Goal: Task Accomplishment & Management: Complete application form

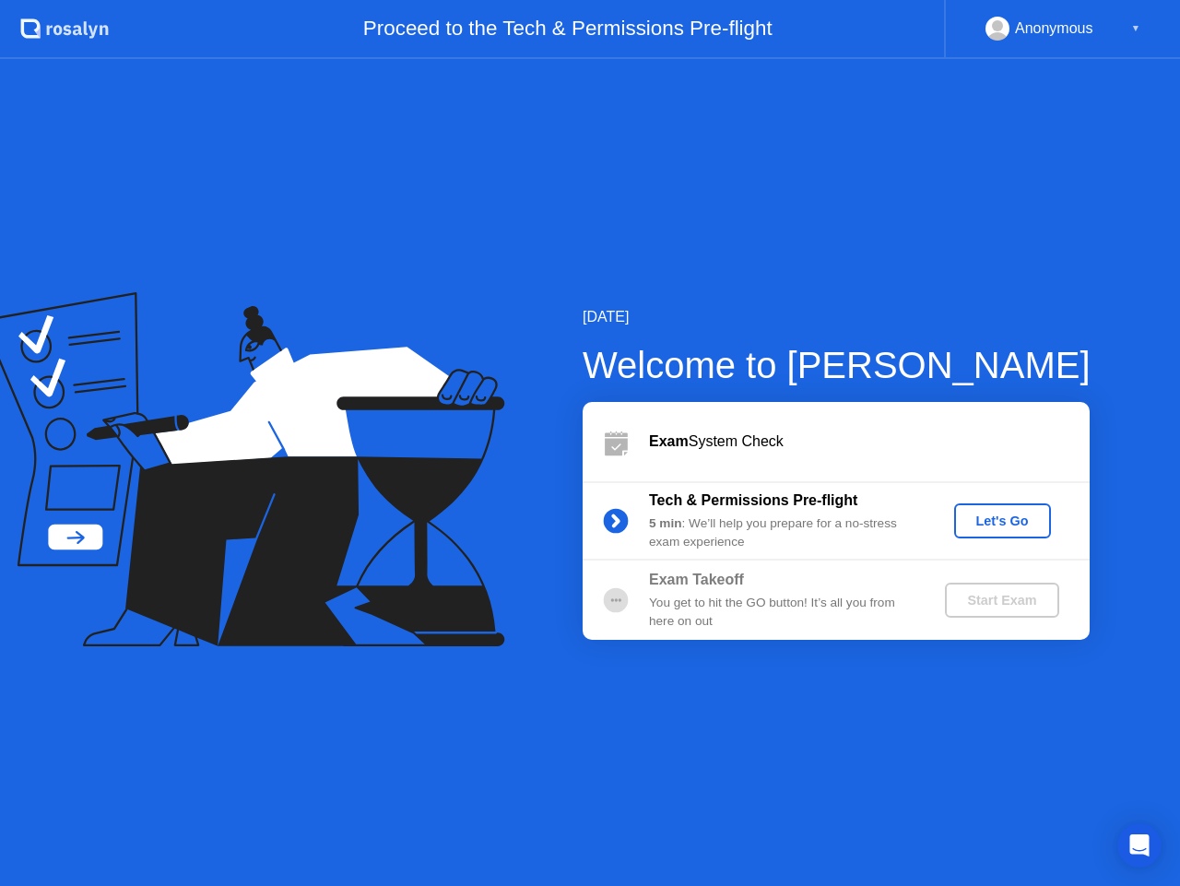
click at [1003, 518] on div "Let's Go" at bounding box center [1003, 521] width 82 height 15
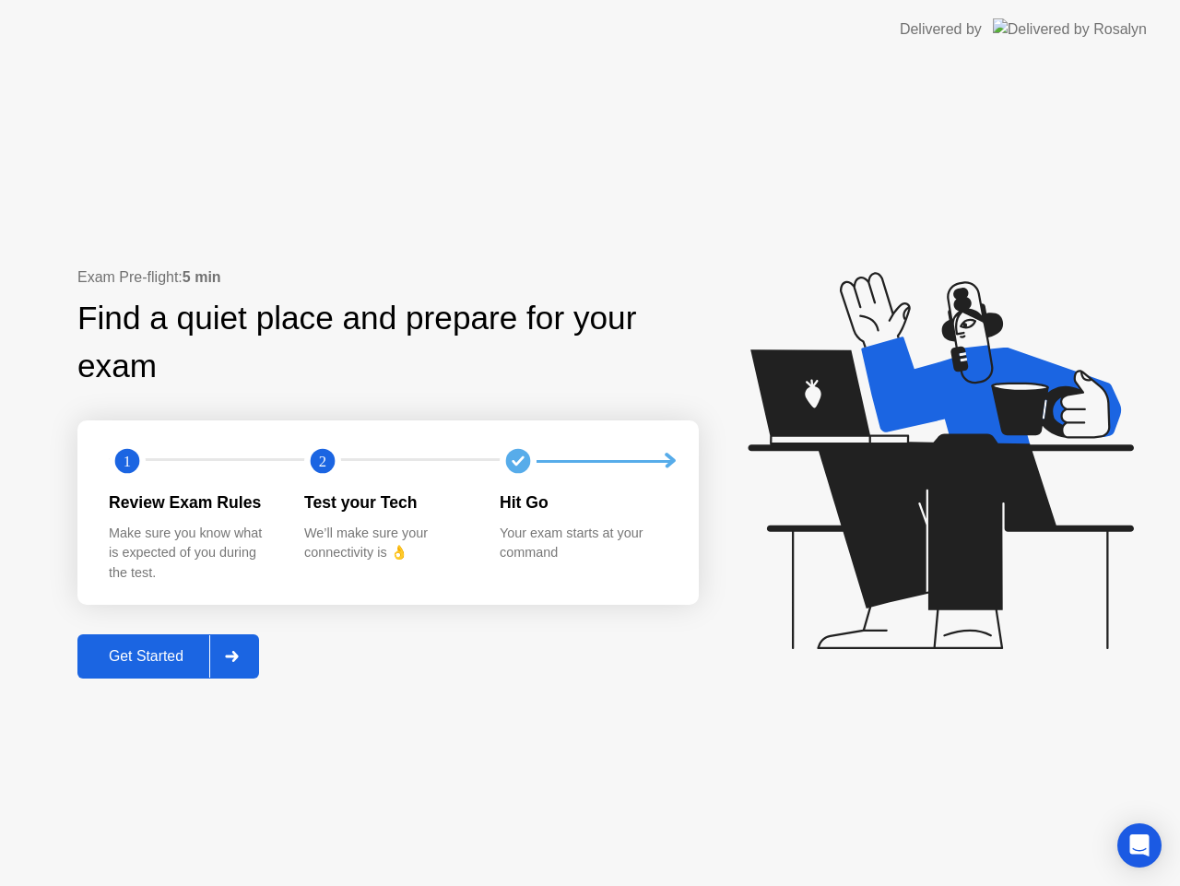
click at [130, 640] on button "Get Started" at bounding box center [168, 656] width 182 height 44
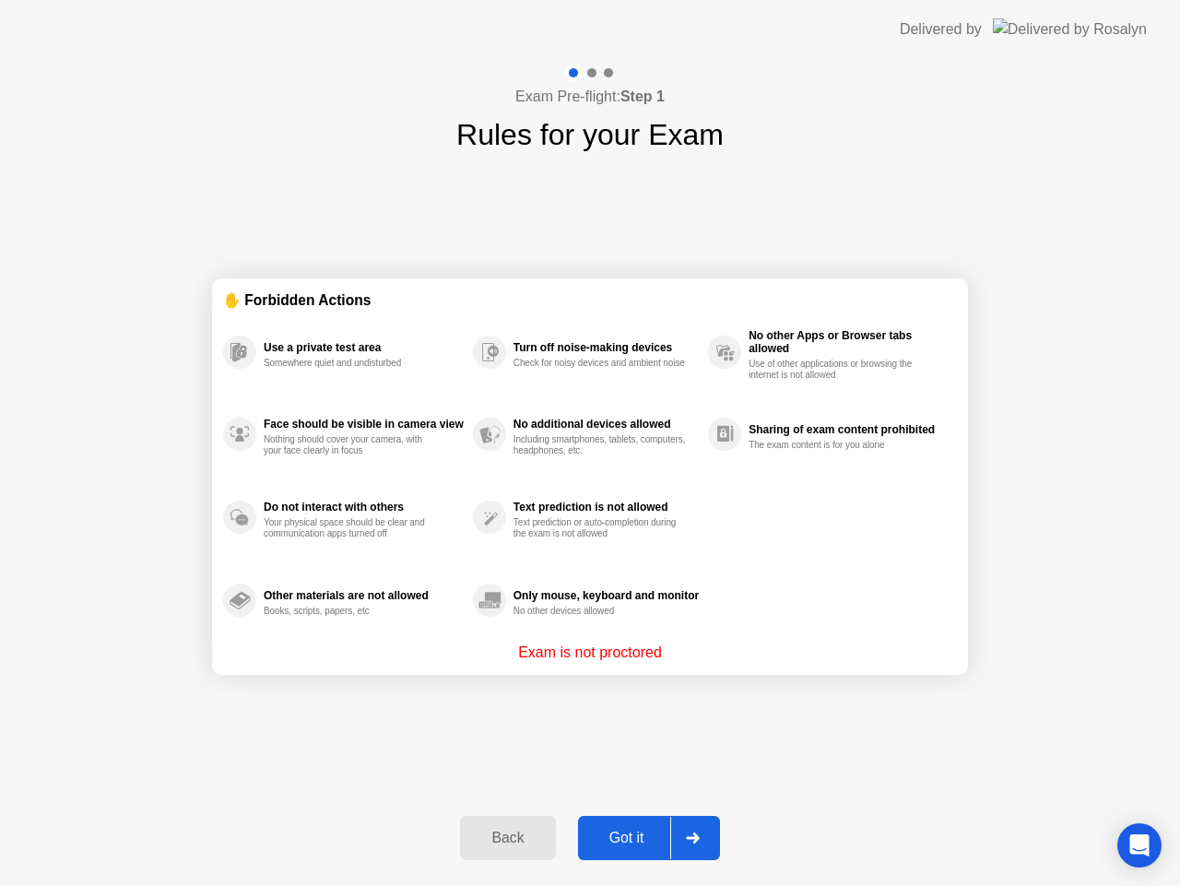
click at [628, 825] on button "Got it" at bounding box center [649, 838] width 142 height 44
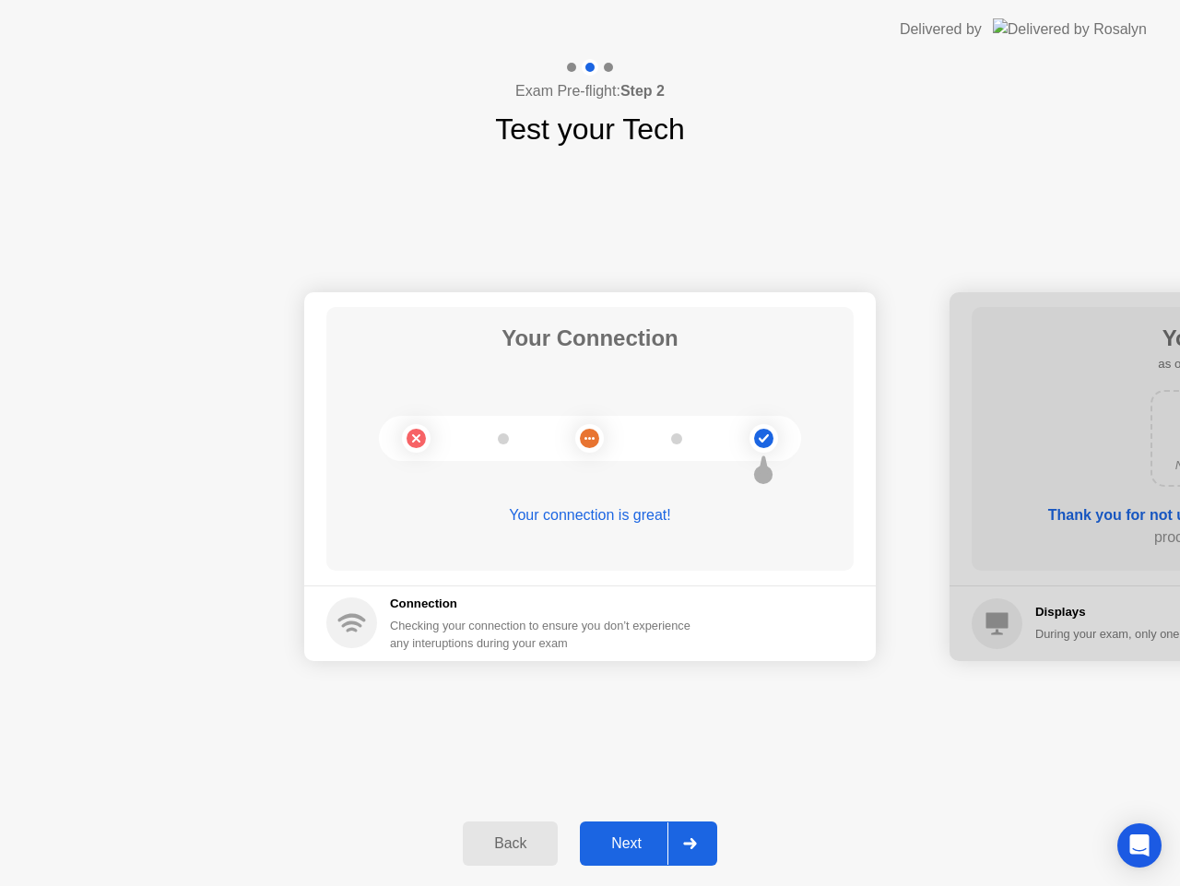
click at [628, 825] on button "Next" at bounding box center [648, 843] width 137 height 44
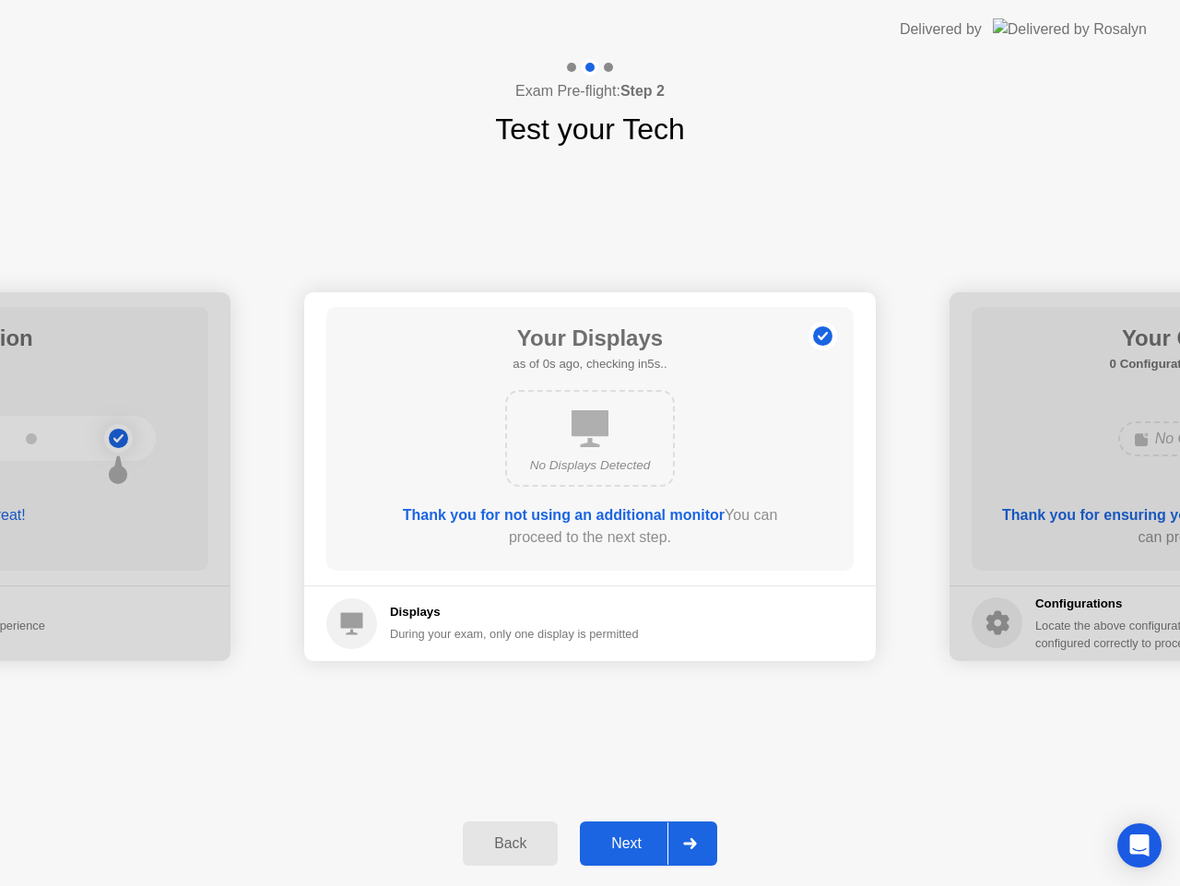
click at [628, 825] on button "Next" at bounding box center [648, 843] width 137 height 44
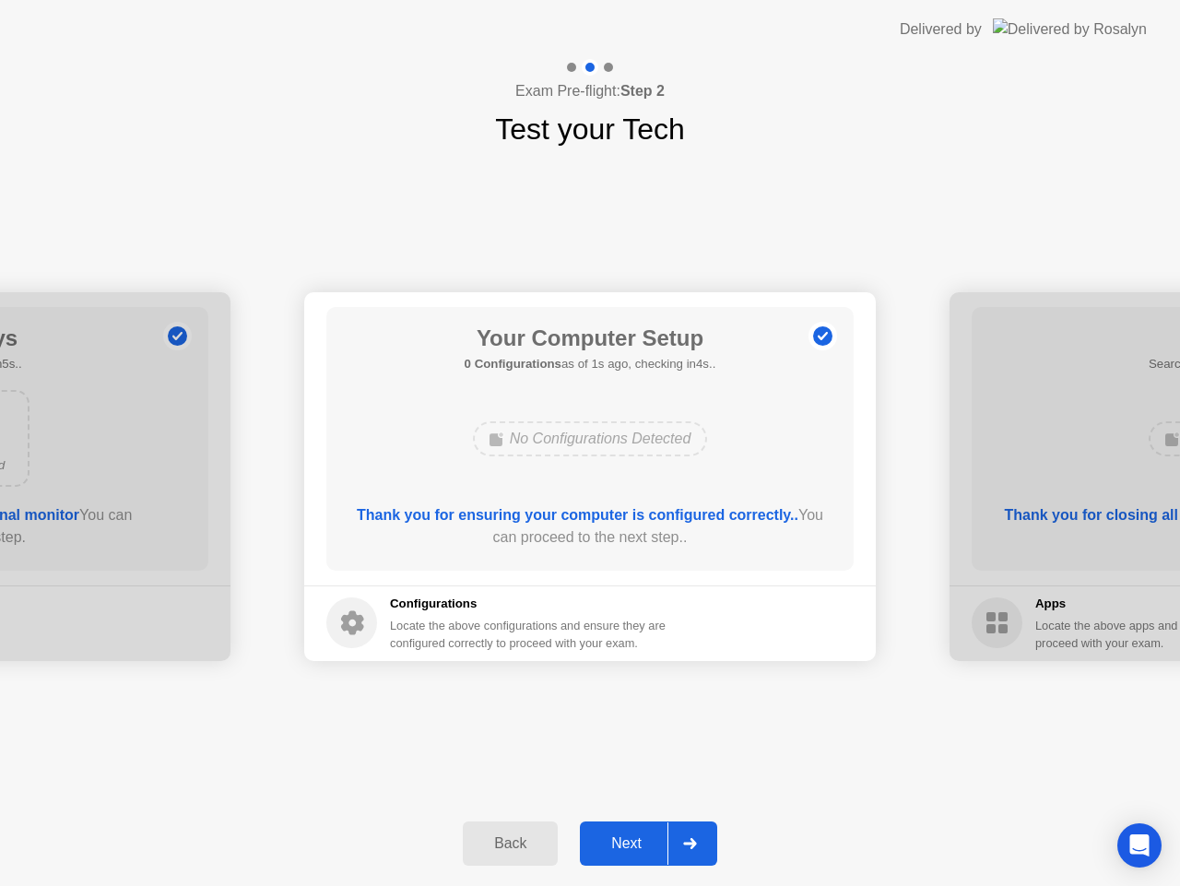
click at [628, 825] on button "Next" at bounding box center [648, 843] width 137 height 44
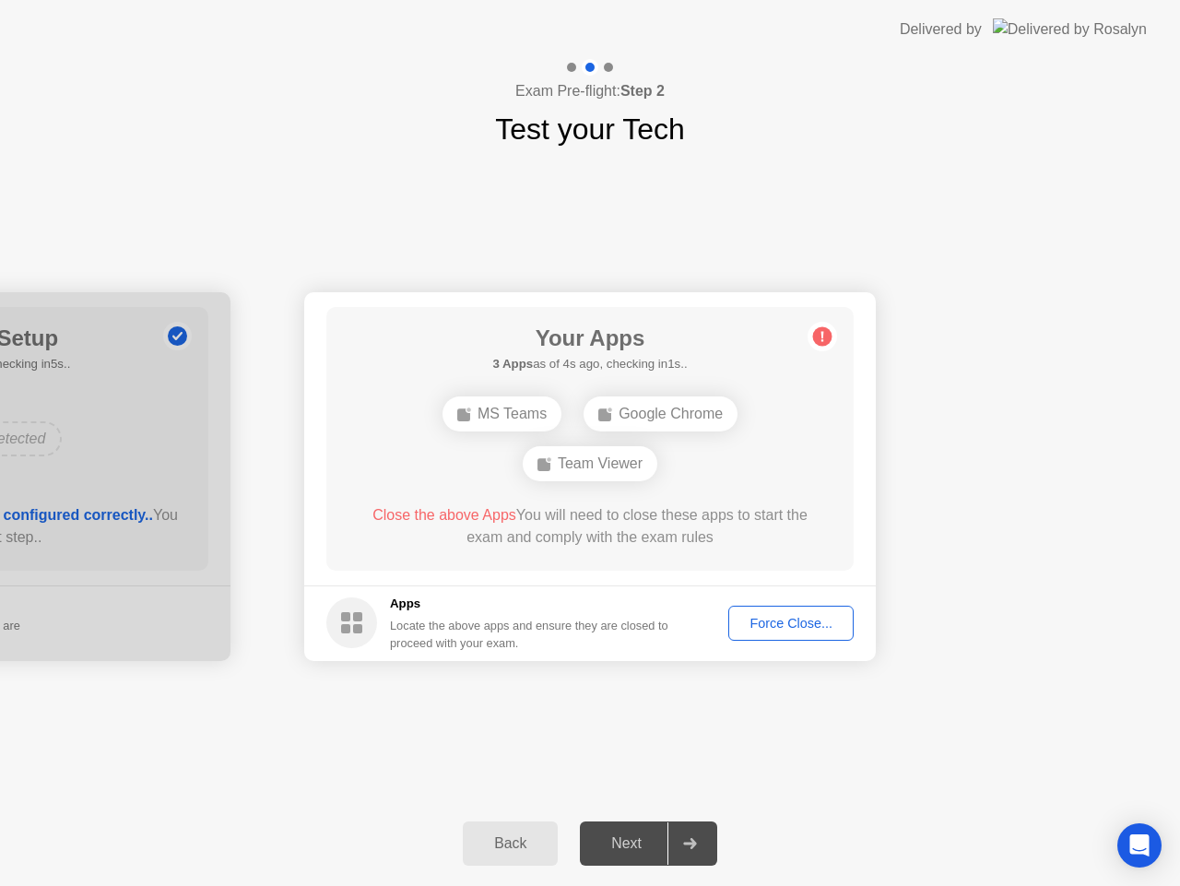
drag, startPoint x: 691, startPoint y: 617, endPoint x: 701, endPoint y: 418, distance: 199.4
click at [701, 418] on app-apps "Your Apps 3 Apps as of 4s ago, checking in1s.. MS Teams Google Chrome Team View…" at bounding box center [590, 476] width 572 height 369
click at [761, 627] on div "Force Close..." at bounding box center [791, 623] width 112 height 15
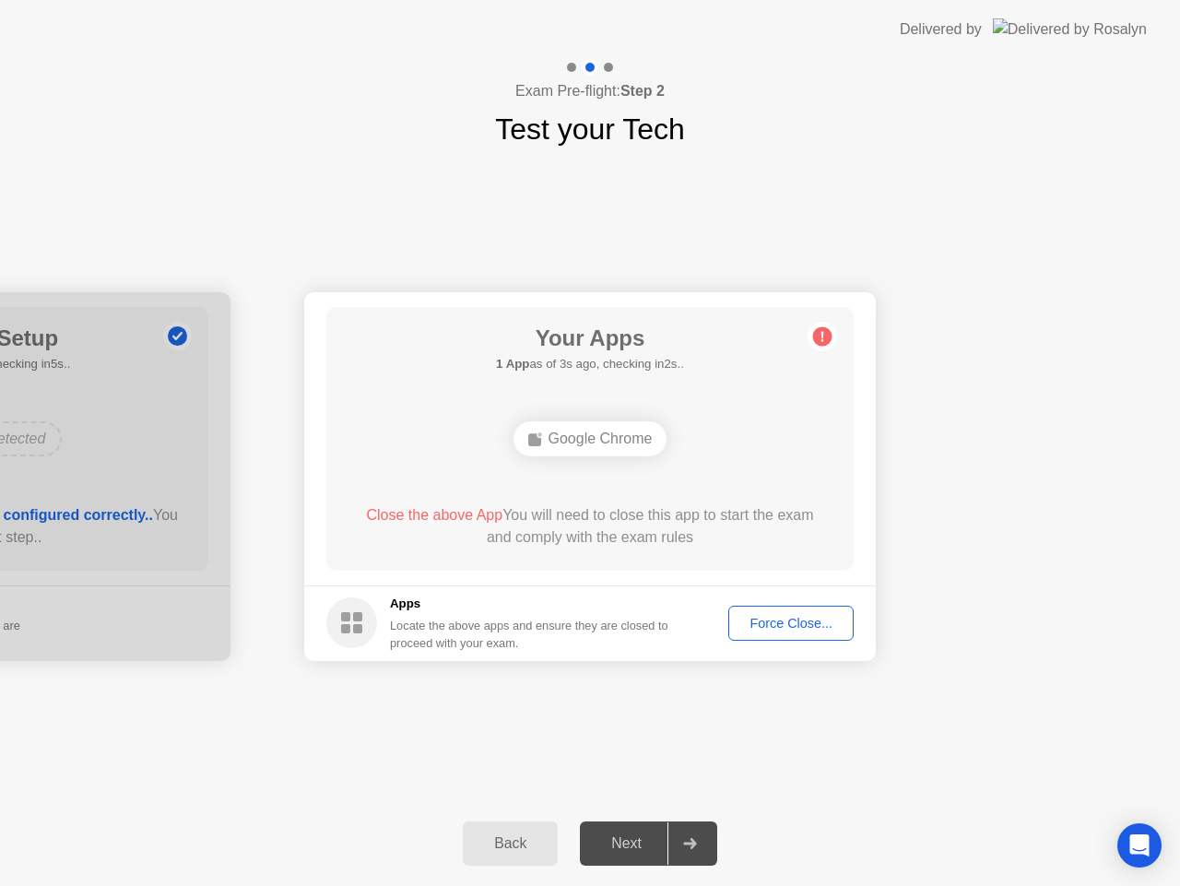
click at [790, 620] on div "Force Close..." at bounding box center [791, 623] width 112 height 15
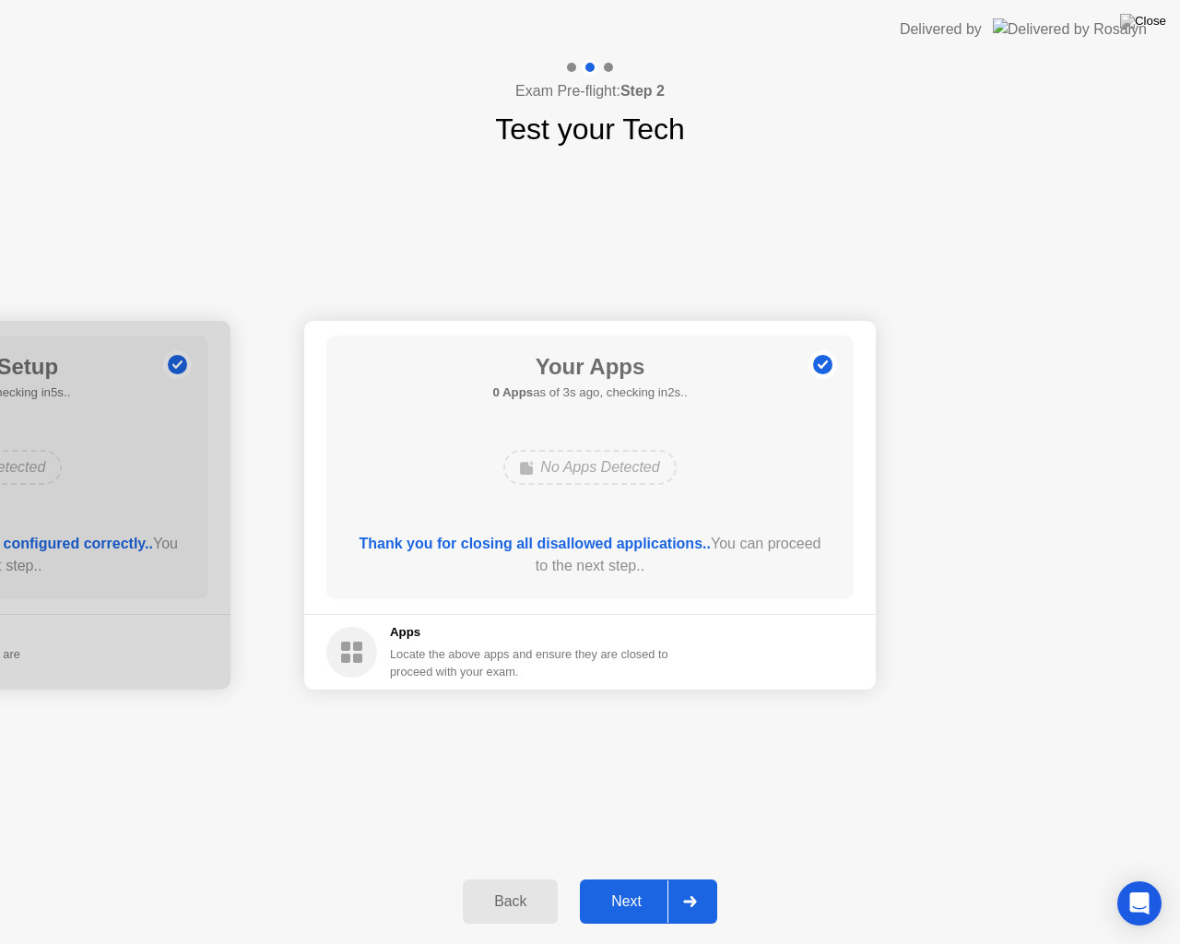
click at [632, 885] on div "Next" at bounding box center [626, 901] width 82 height 17
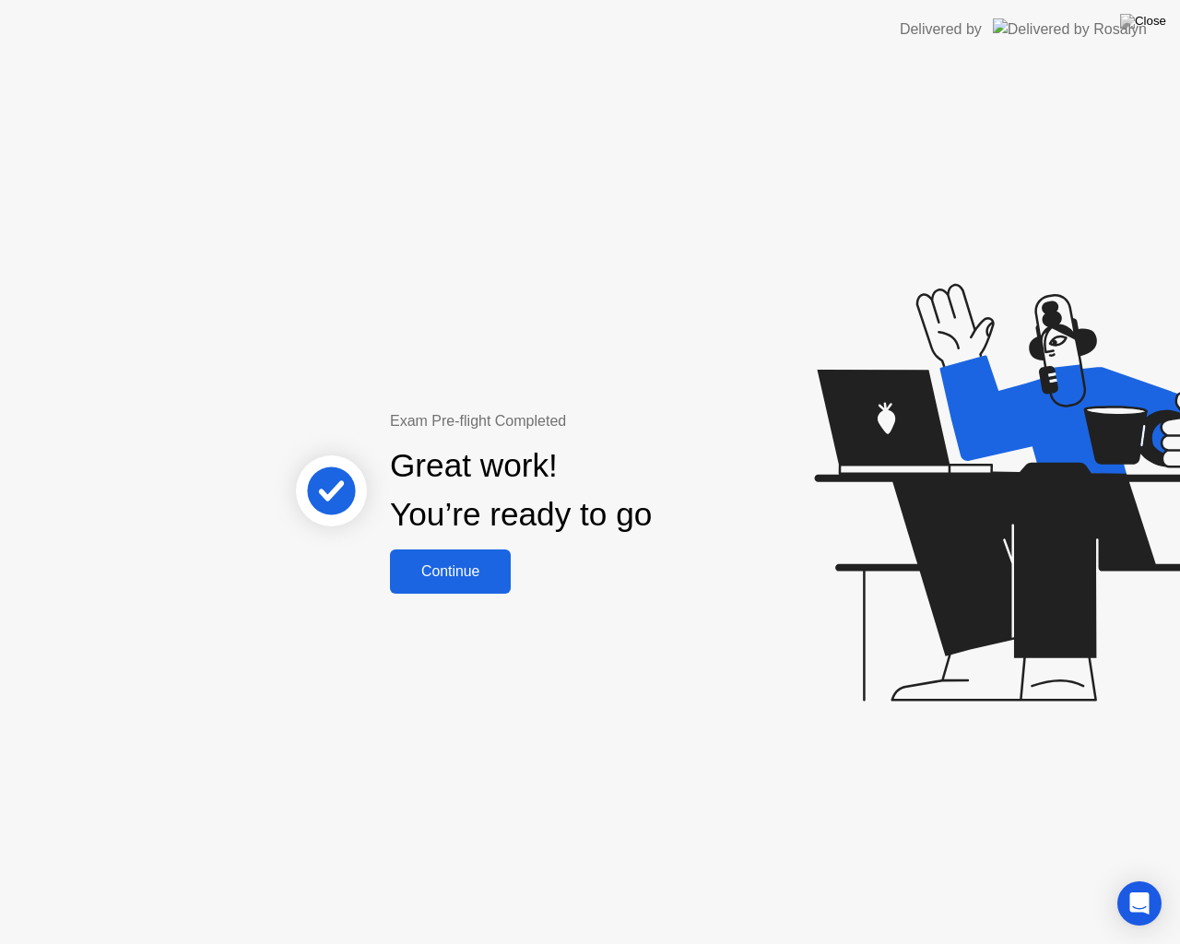
click at [468, 570] on div "Continue" at bounding box center [451, 571] width 110 height 17
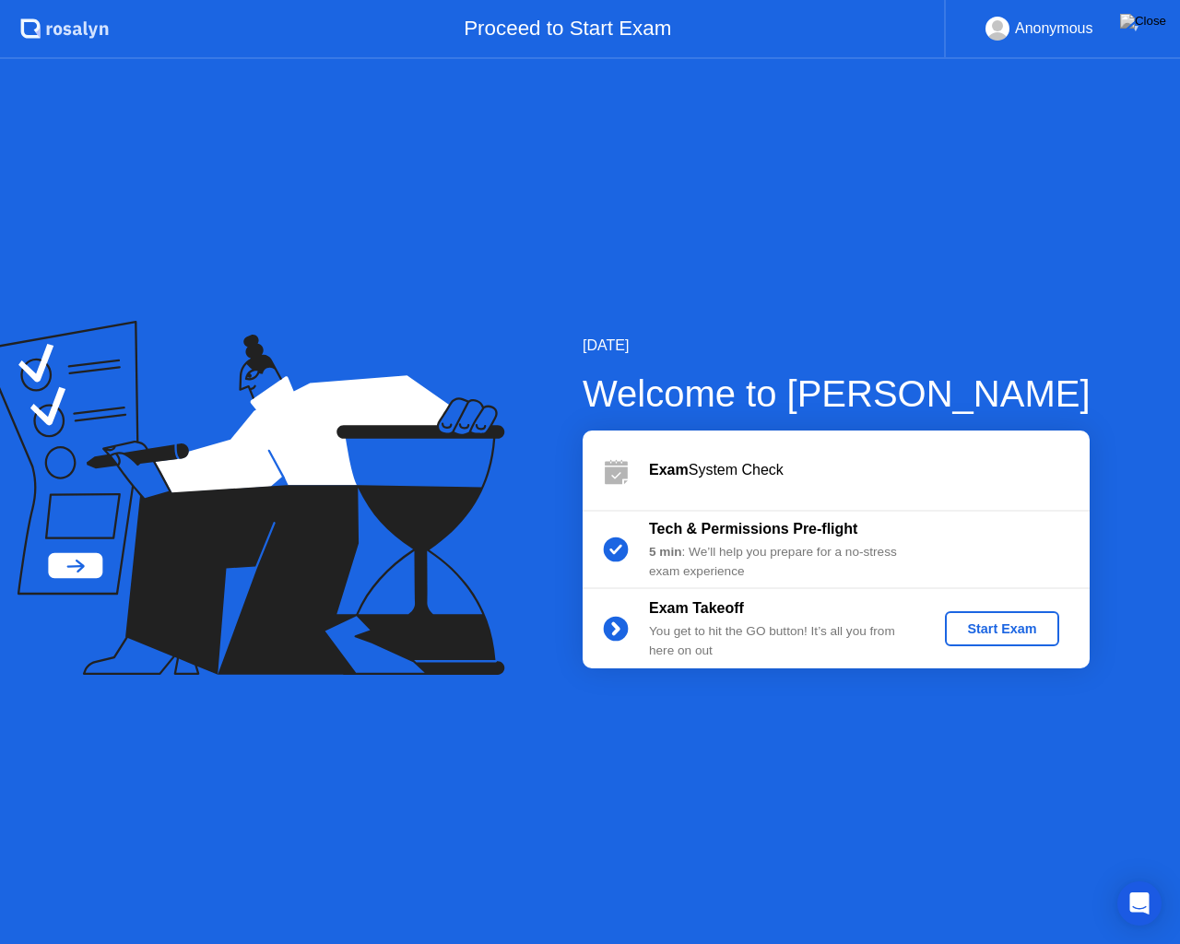
click at [1005, 629] on div "Start Exam" at bounding box center [1001, 628] width 99 height 15
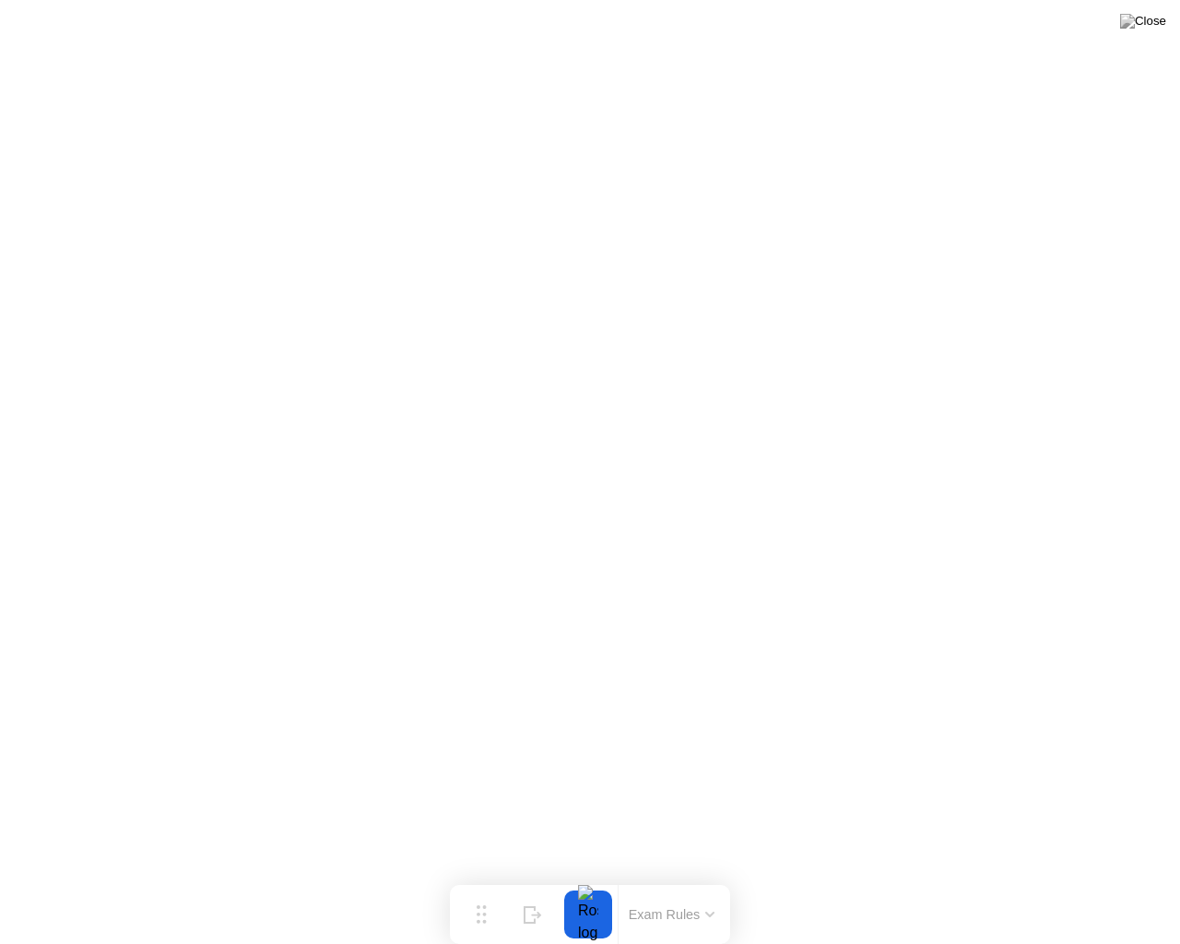
click at [1141, 33] on button at bounding box center [1143, 21] width 55 height 24
click at [1159, 21] on img at bounding box center [1143, 21] width 46 height 15
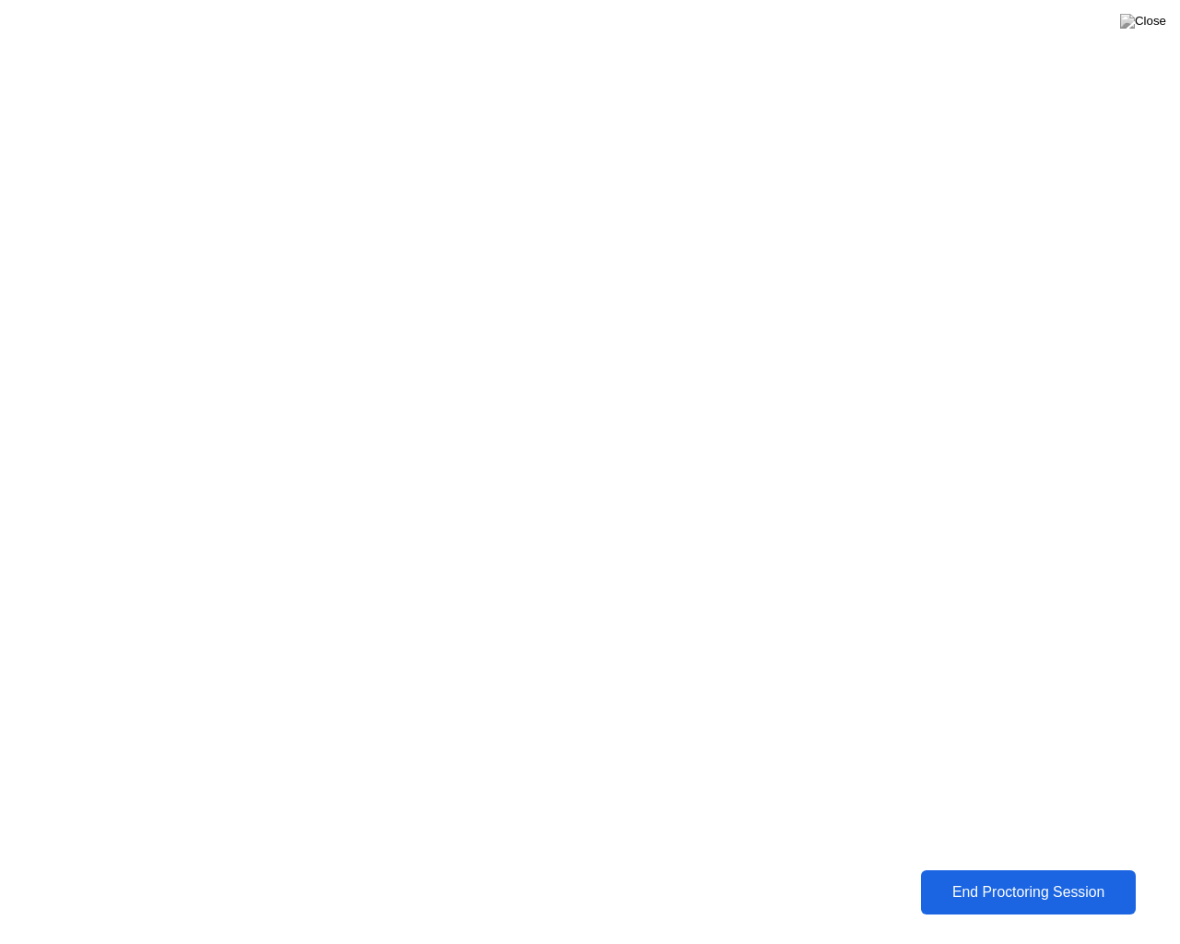
click at [1011, 885] on div "End Proctoring Session" at bounding box center [1028, 893] width 214 height 18
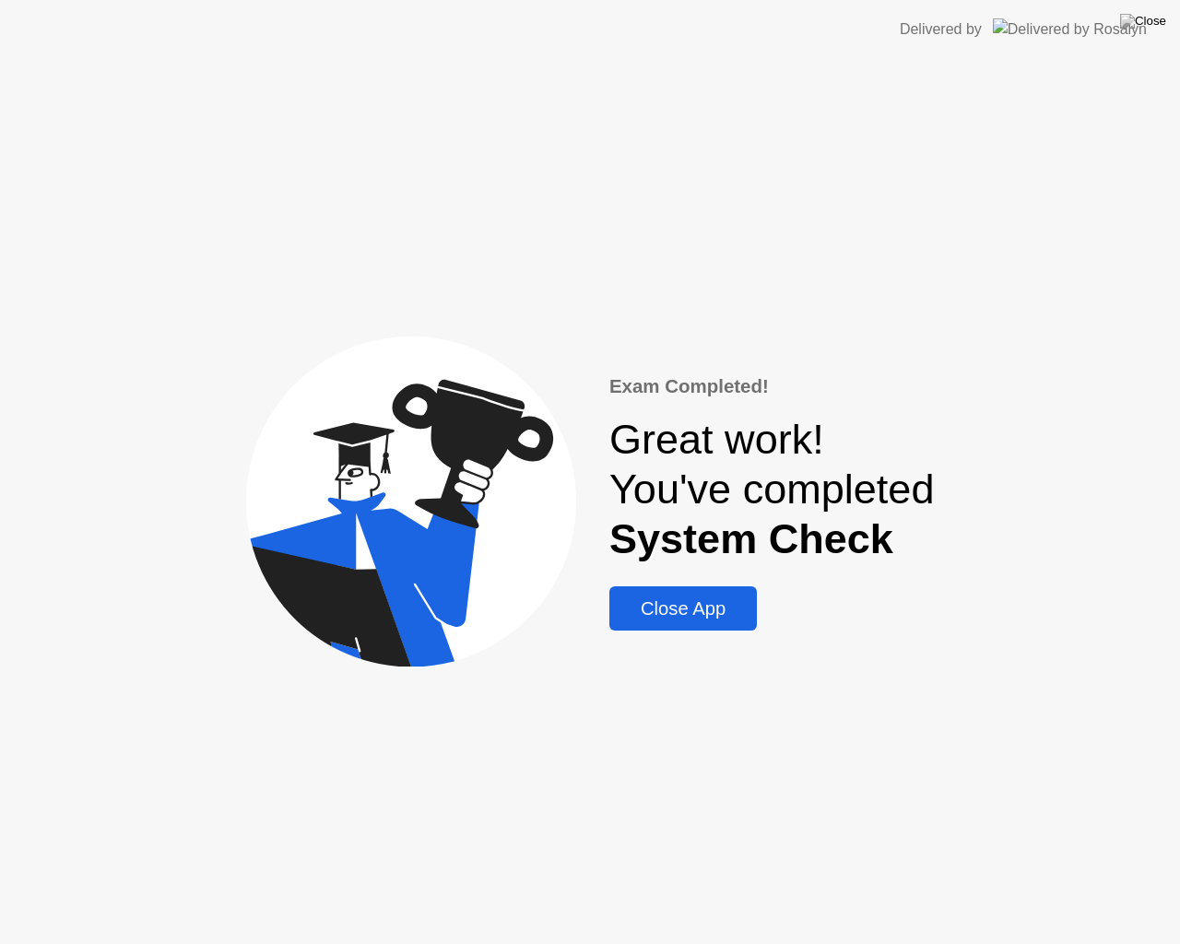
click at [720, 613] on div "Close App" at bounding box center [683, 608] width 136 height 21
